Goal: Check status: Check status

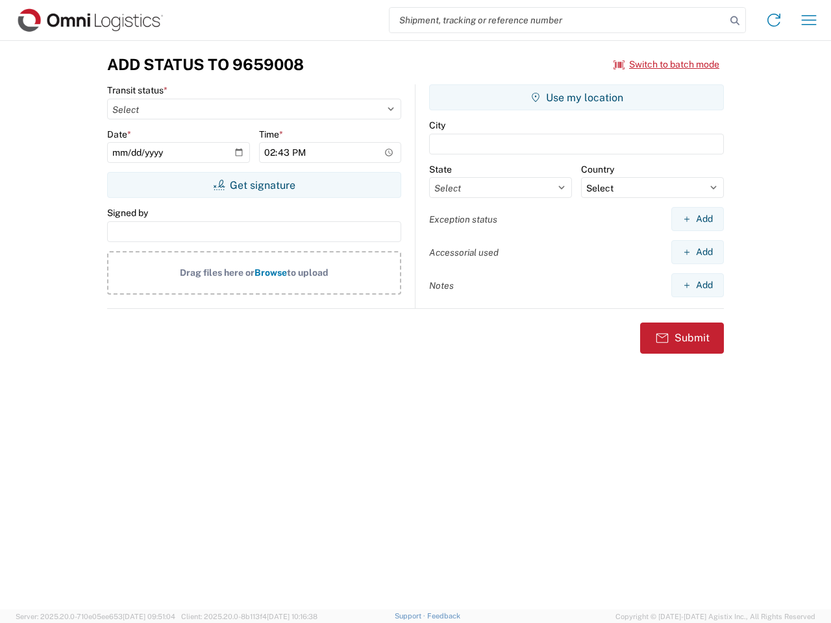
click at [558, 20] on input "search" at bounding box center [558, 20] width 336 height 25
click at [735, 21] on icon at bounding box center [735, 21] width 18 height 18
click at [774, 20] on icon at bounding box center [774, 20] width 21 height 21
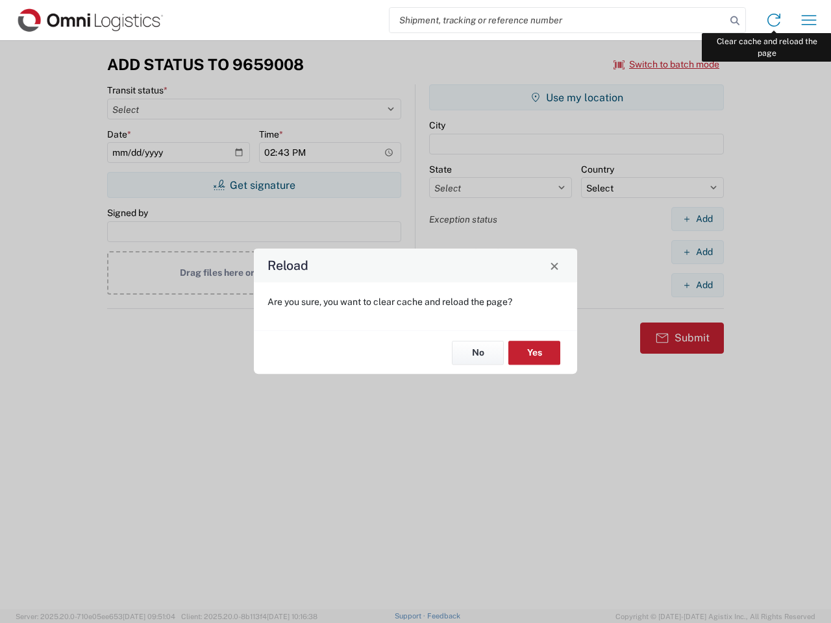
click at [809, 20] on div "Reload Are you sure, you want to clear cache and reload the page? No Yes" at bounding box center [415, 311] width 831 height 623
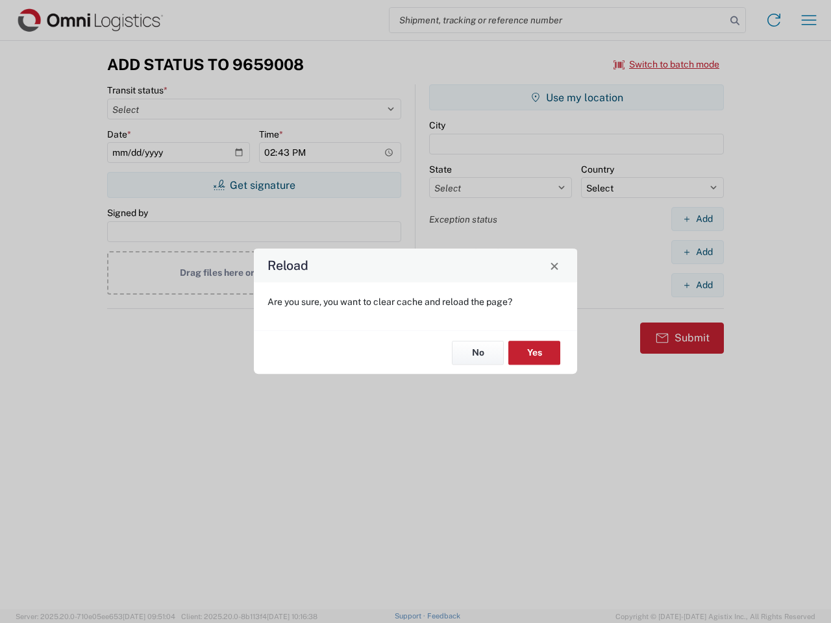
click at [667, 64] on div "Reload Are you sure, you want to clear cache and reload the page? No Yes" at bounding box center [415, 311] width 831 height 623
click at [254, 185] on div "Reload Are you sure, you want to clear cache and reload the page? No Yes" at bounding box center [415, 311] width 831 height 623
click at [577, 97] on div "Reload Are you sure, you want to clear cache and reload the page? No Yes" at bounding box center [415, 311] width 831 height 623
click at [697, 219] on div "Reload Are you sure, you want to clear cache and reload the page? No Yes" at bounding box center [415, 311] width 831 height 623
click at [697, 252] on div "Reload Are you sure, you want to clear cache and reload the page? No Yes" at bounding box center [415, 311] width 831 height 623
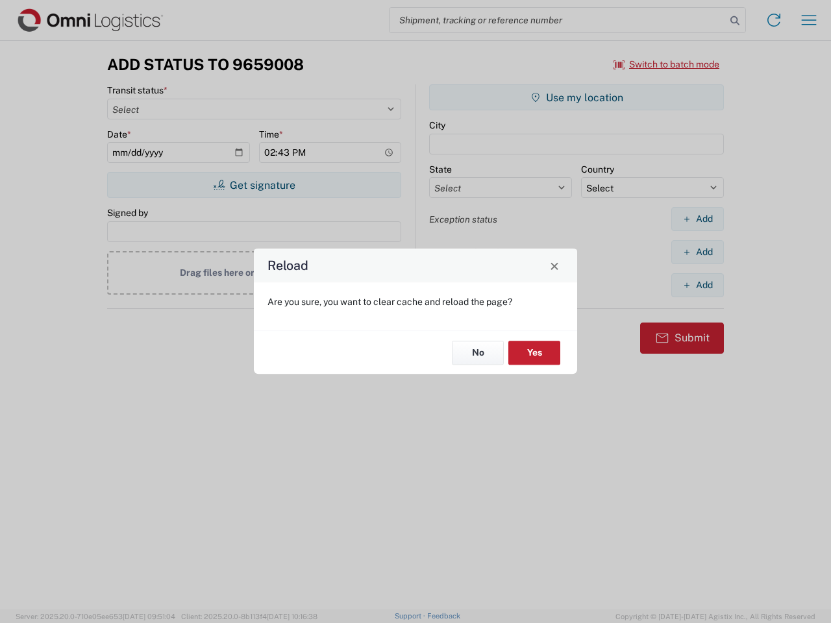
click at [697, 285] on div "Reload Are you sure, you want to clear cache and reload the page? No Yes" at bounding box center [415, 311] width 831 height 623
